Goal: Information Seeking & Learning: Find specific fact

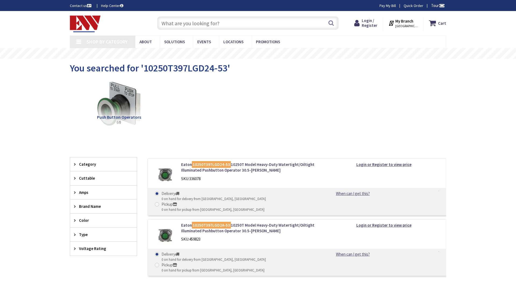
type input "Fourth [PERSON_NAME], [STREET_ADDRESS]"
